Goal: Navigation & Orientation: Find specific page/section

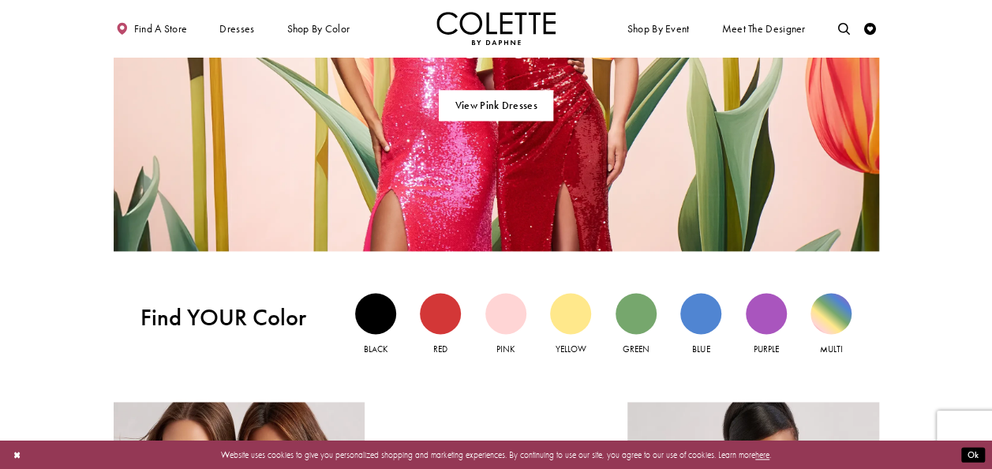
scroll to position [947, 0]
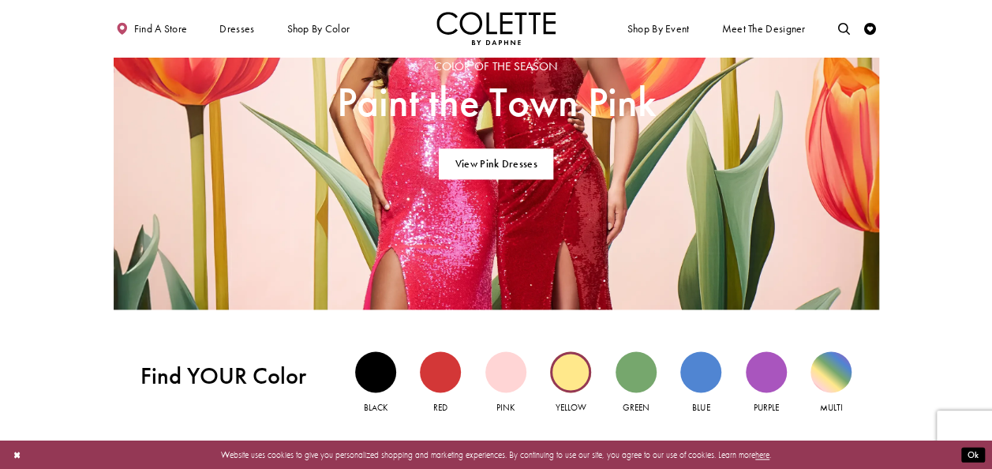
click at [574, 376] on div "Yellow view" at bounding box center [570, 371] width 41 height 41
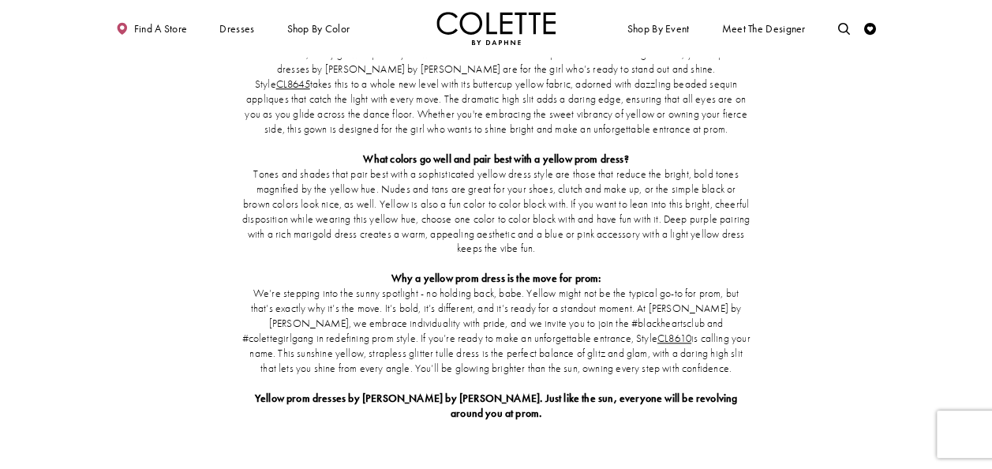
scroll to position [237, 0]
